Goal: Task Accomplishment & Management: Use online tool/utility

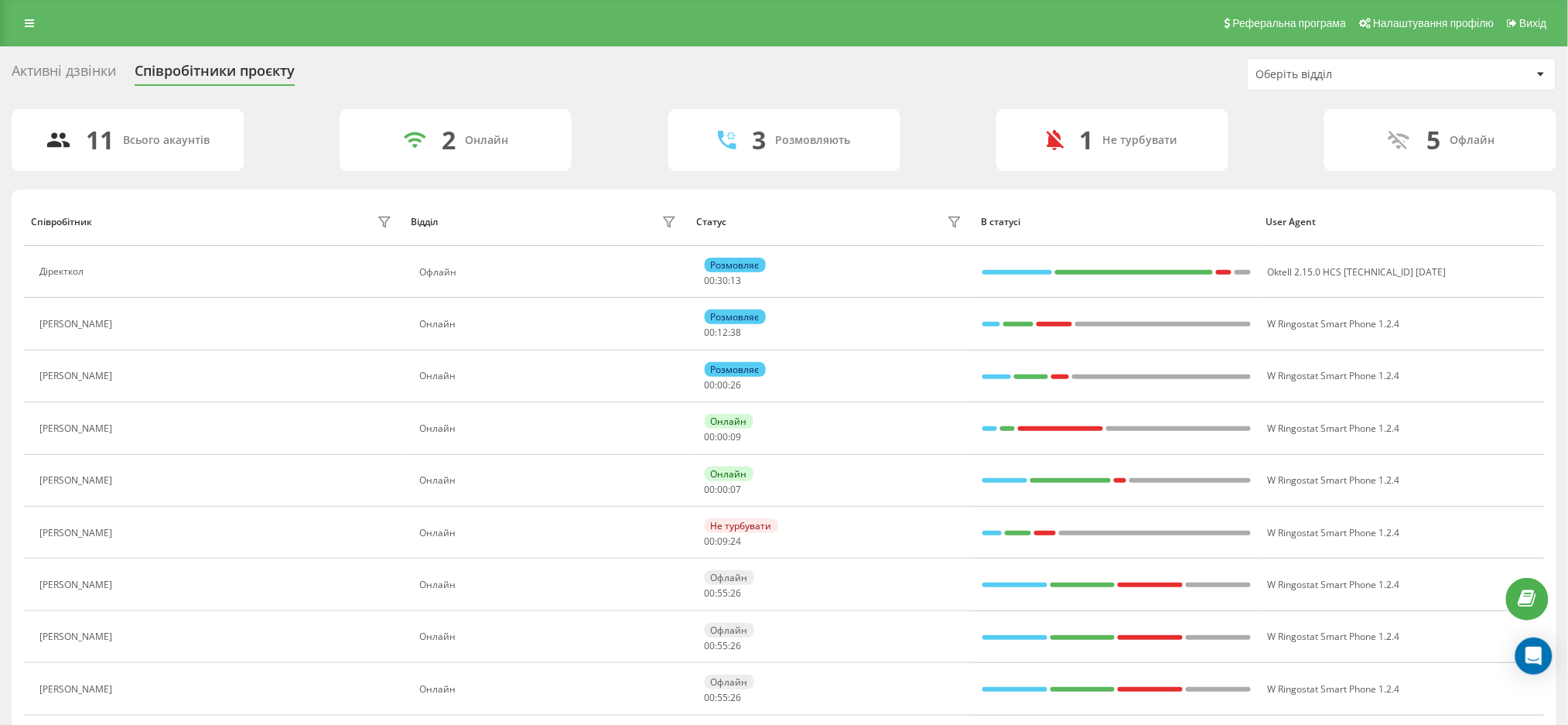
drag, startPoint x: 95, startPoint y: 59, endPoint x: 101, endPoint y: 66, distance: 9.2
click at [101, 66] on div "Активні дзвінки Співробітники проєкту Оберіть відділ" at bounding box center [784, 75] width 1545 height 33
click at [104, 62] on div "Активні дзвінки" at bounding box center [64, 74] width 104 height 24
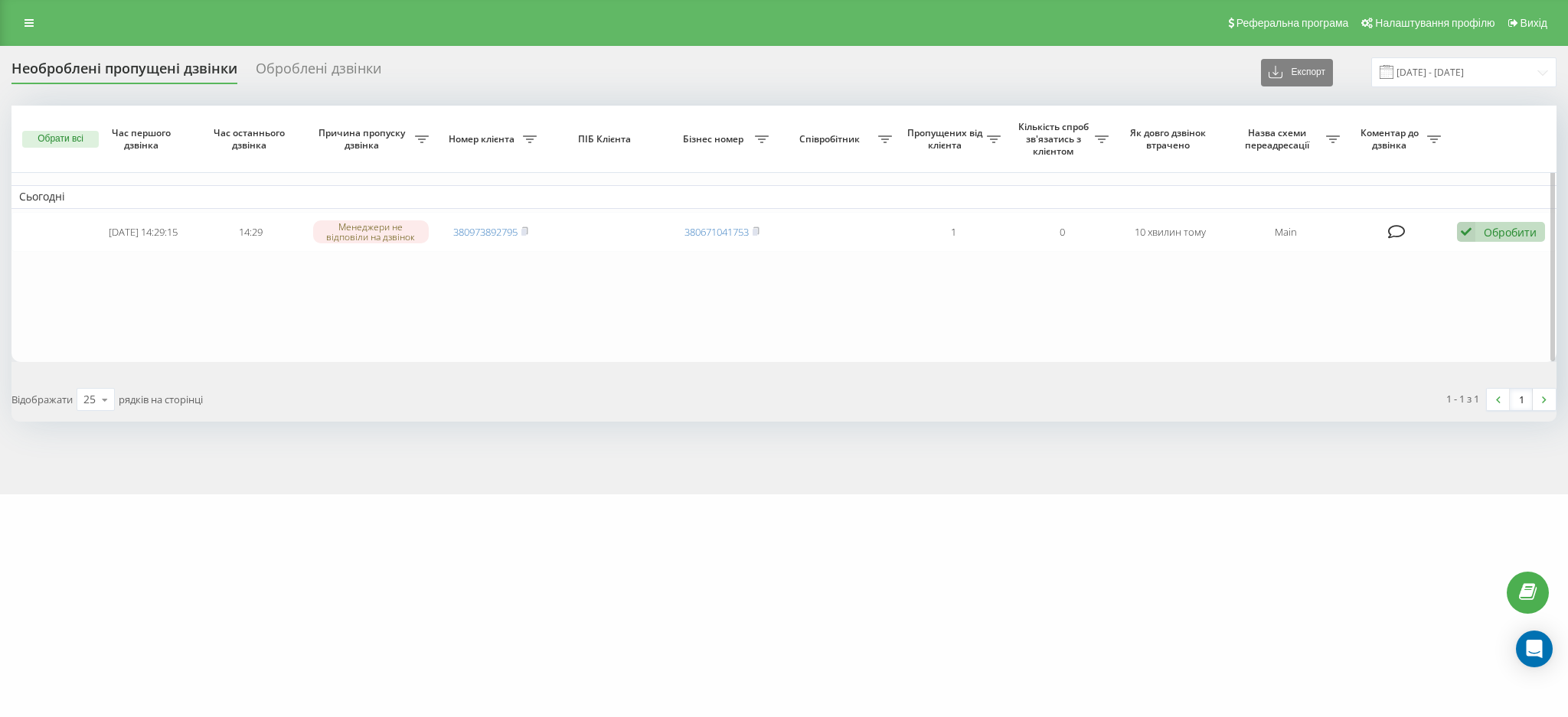
drag, startPoint x: 529, startPoint y: 225, endPoint x: 546, endPoint y: 337, distance: 113.3
click at [529, 226] on icon at bounding box center [525, 231] width 7 height 9
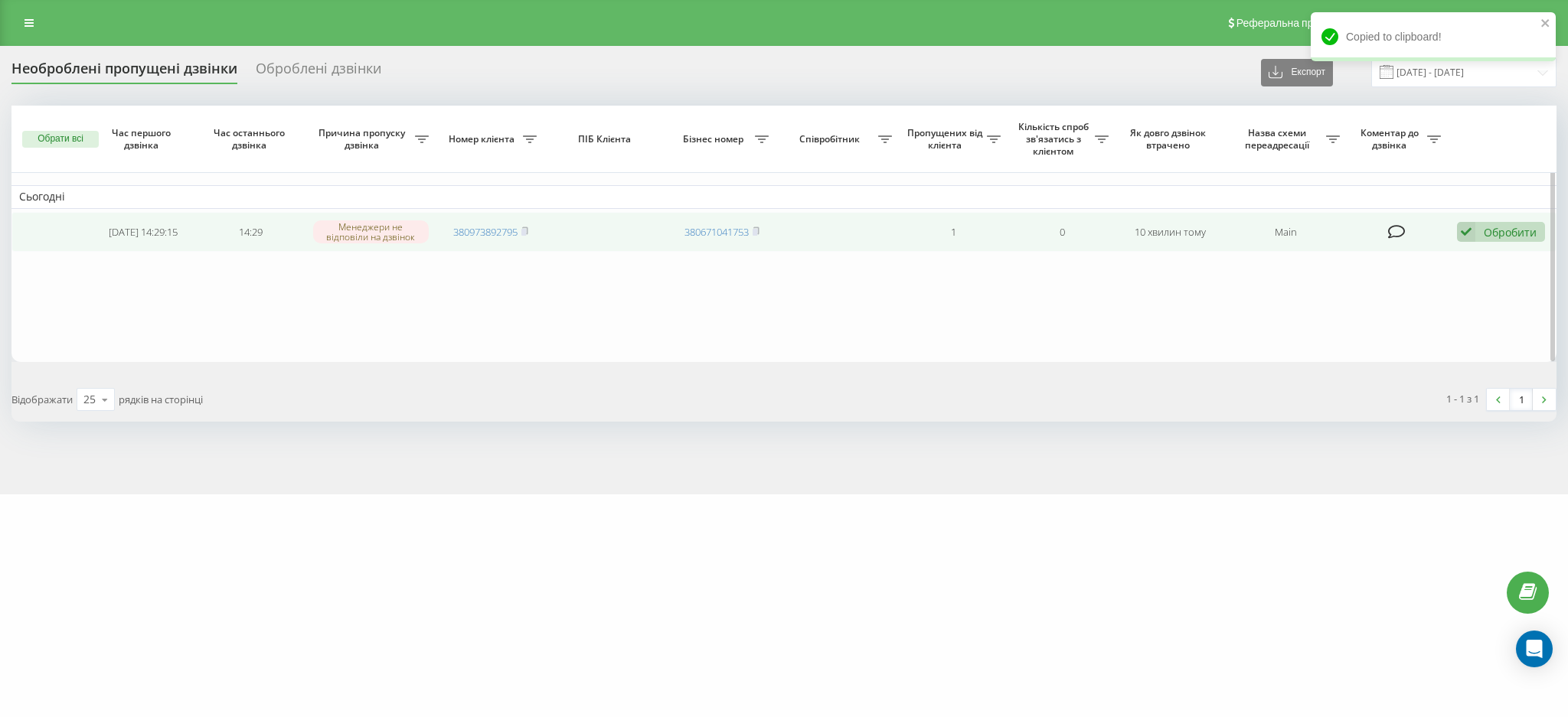
click at [1479, 233] on div "Обробити Не вдалося зв'язатися Зв'язався з клієнтом за допомогою іншого каналу …" at bounding box center [1501, 232] width 88 height 21
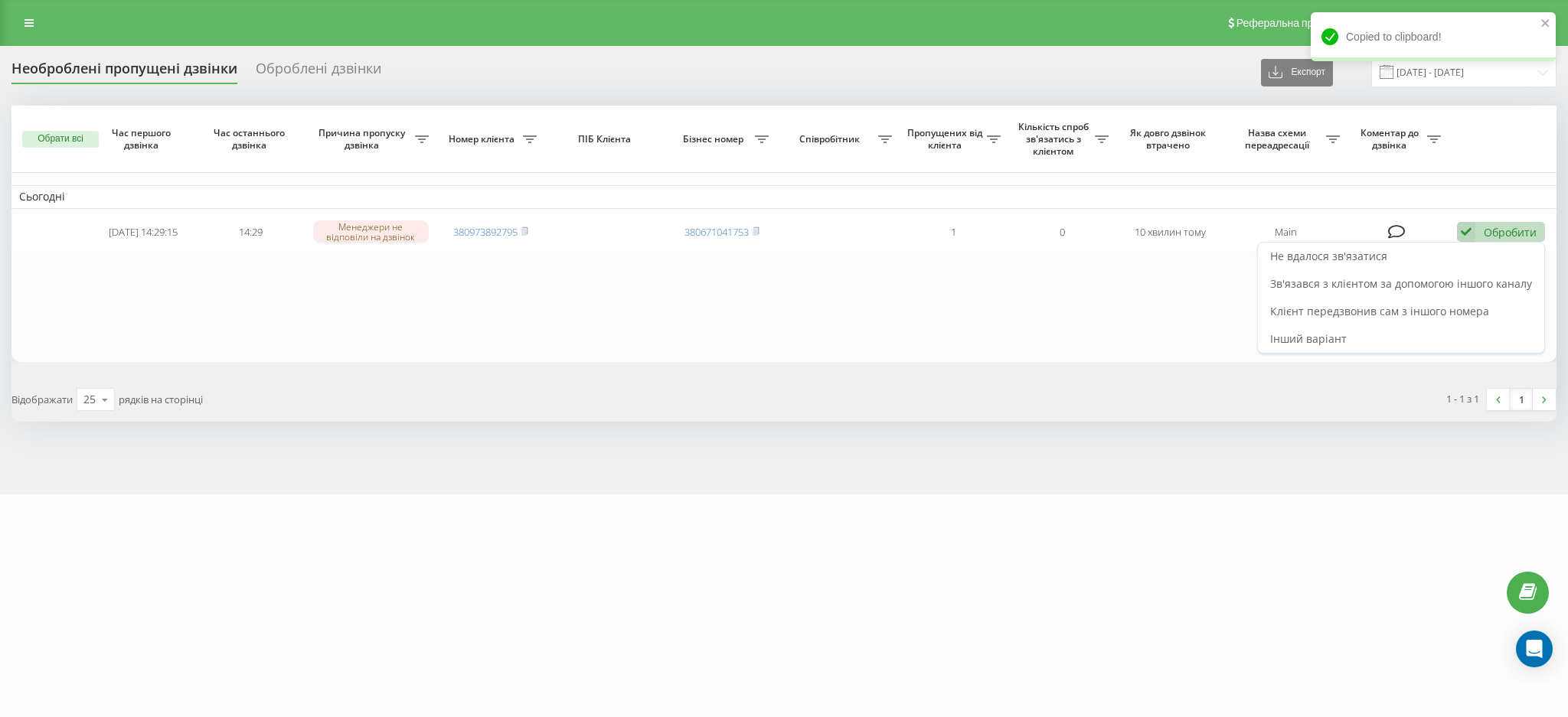
click at [1441, 250] on div "Не вдалося зв'язатися" at bounding box center [1402, 256] width 287 height 28
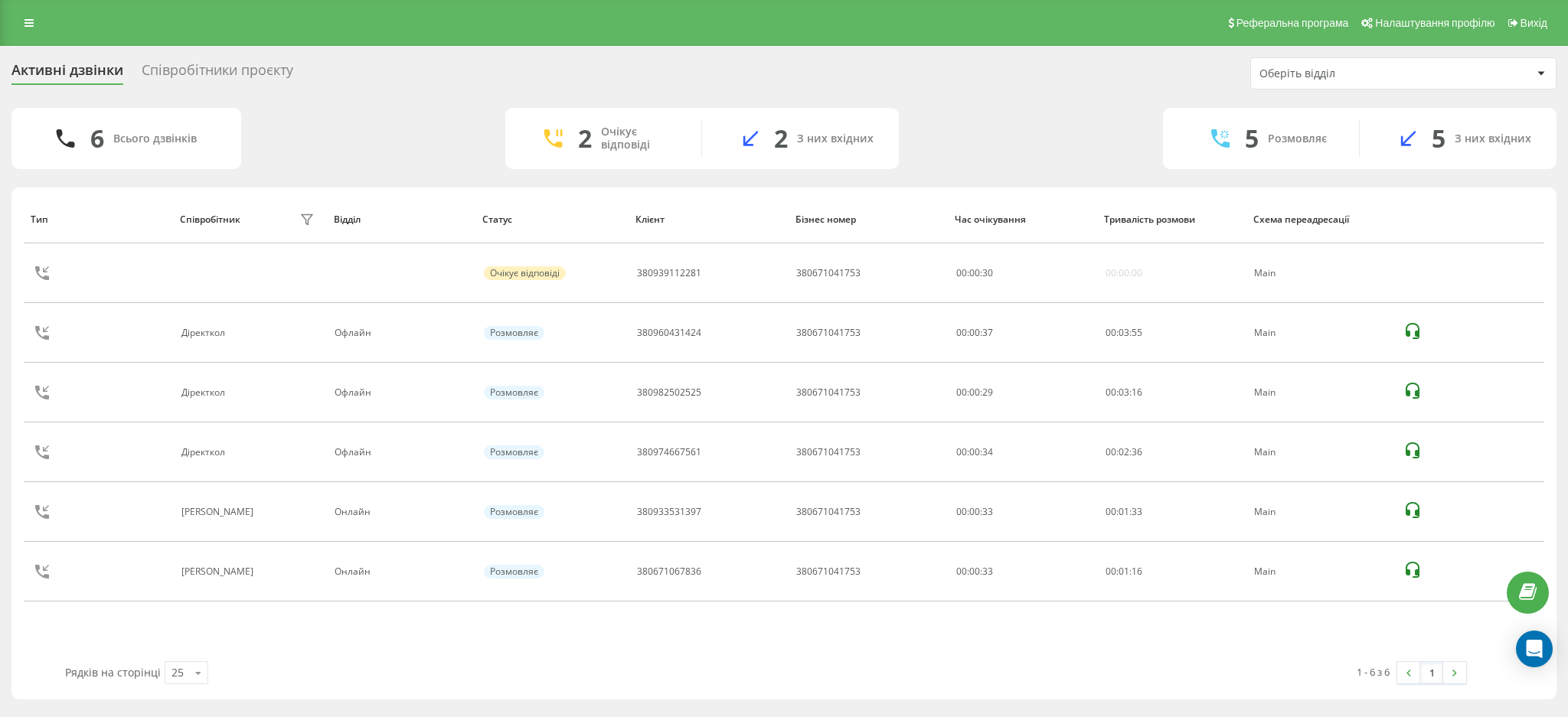
click at [186, 66] on div "Співробітники проєкту" at bounding box center [217, 73] width 152 height 24
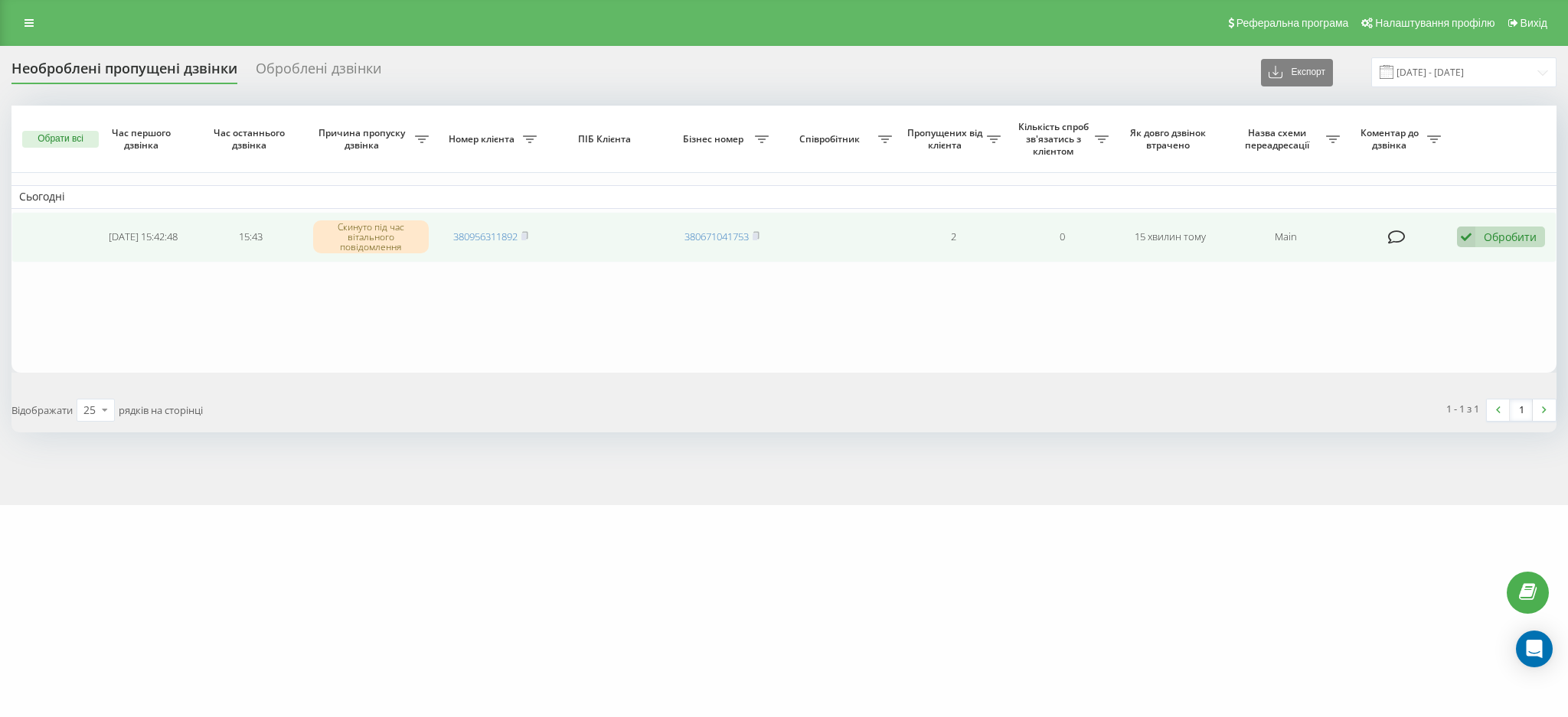
click at [1477, 229] on div "Обробити Не вдалося зв'язатися Зв'язався з клієнтом за допомогою іншого каналу …" at bounding box center [1501, 236] width 88 height 21
click at [1282, 353] on div "Інший варіант" at bounding box center [1402, 344] width 287 height 28
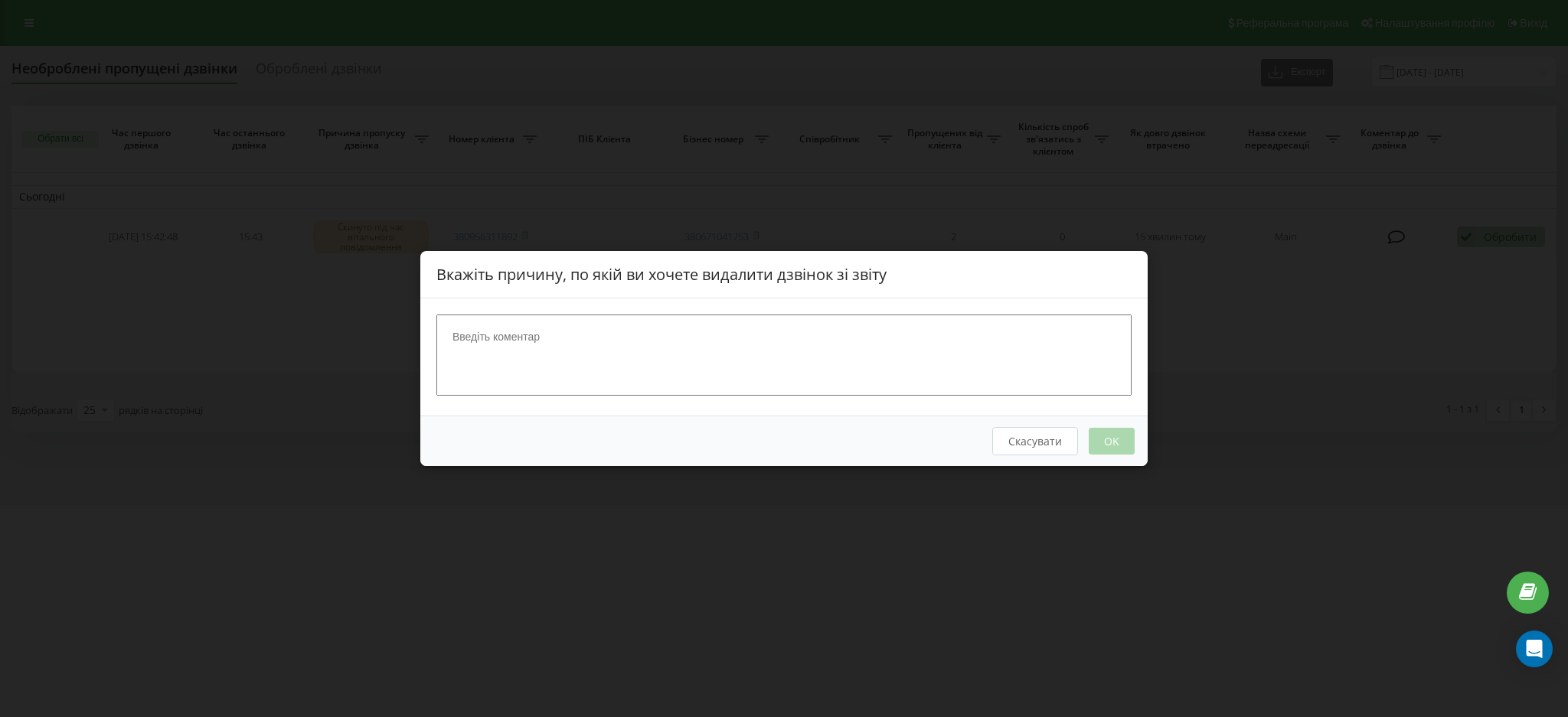
drag, startPoint x: 826, startPoint y: 364, endPoint x: 824, endPoint y: 378, distance: 14.1
click at [824, 377] on textarea at bounding box center [784, 354] width 695 height 81
type textarea "не цільовий"
click at [1105, 442] on button "OK" at bounding box center [1112, 441] width 46 height 27
